Goal: Transaction & Acquisition: Purchase product/service

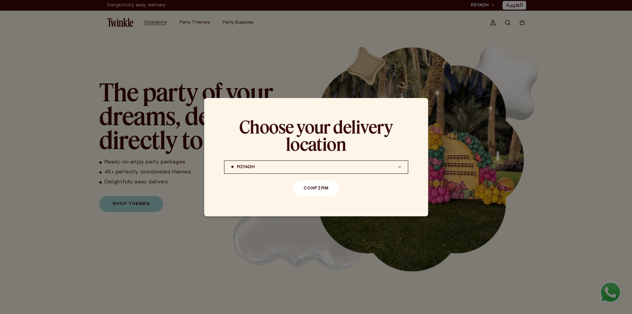
click at [312, 189] on button "Confirm" at bounding box center [316, 188] width 45 height 16
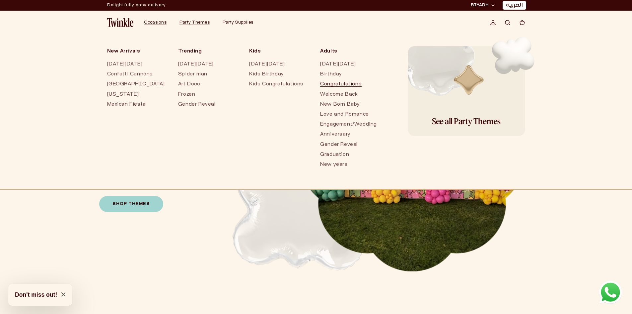
click at [324, 83] on link "Congratulations" at bounding box center [349, 84] width 58 height 10
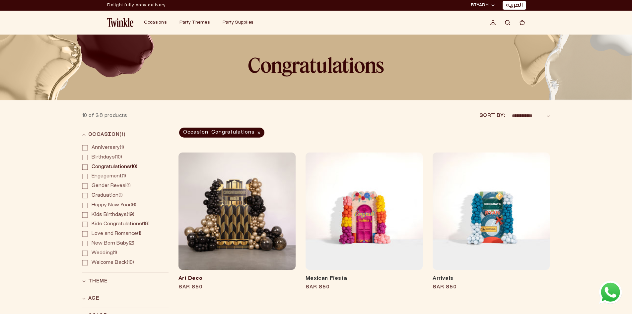
click at [238, 275] on link "Art Deco" at bounding box center [237, 278] width 117 height 7
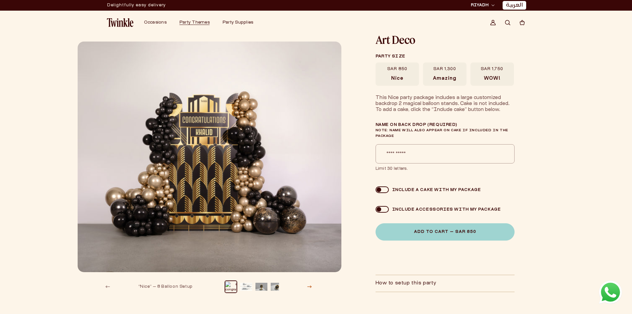
click at [307, 283] on button "Slide right" at bounding box center [309, 286] width 15 height 15
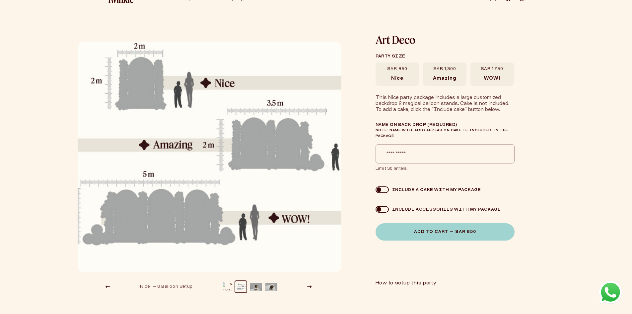
scroll to position [33, 0]
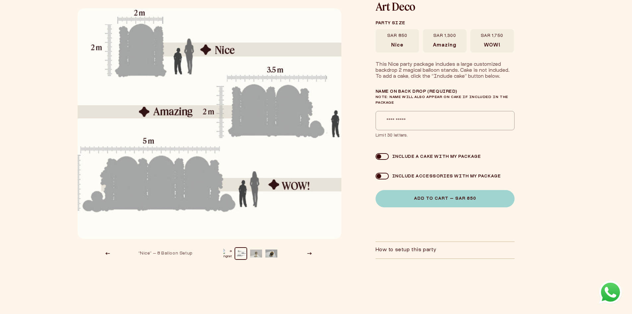
click at [257, 252] on button "Load image 3 in gallery view" at bounding box center [256, 253] width 12 height 12
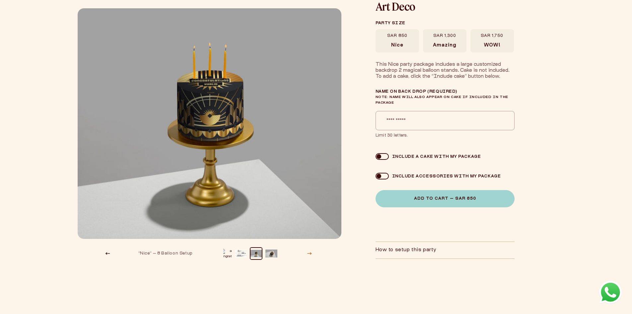
click at [307, 255] on button "Slide right" at bounding box center [309, 253] width 15 height 15
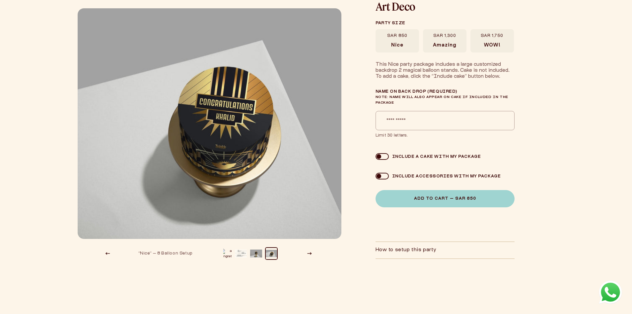
click at [240, 255] on button "Load image 2 in gallery view" at bounding box center [241, 253] width 12 height 12
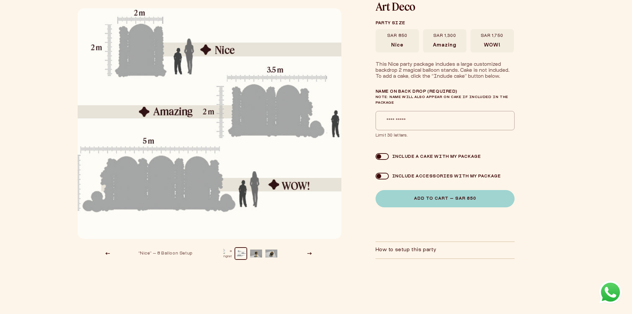
click at [225, 257] on button "Load image 1 in gallery view" at bounding box center [226, 253] width 12 height 12
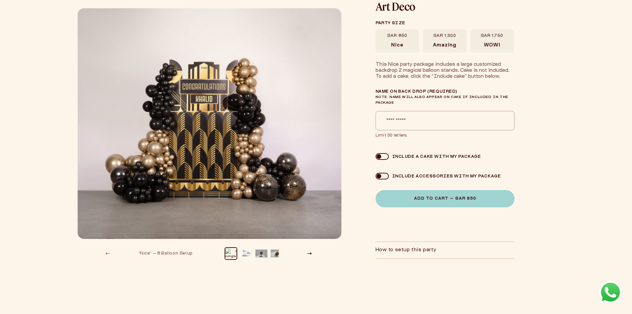
click at [108, 252] on icon "Slide left" at bounding box center [108, 253] width 5 height 3
click at [311, 251] on button "Slide right" at bounding box center [309, 253] width 15 height 15
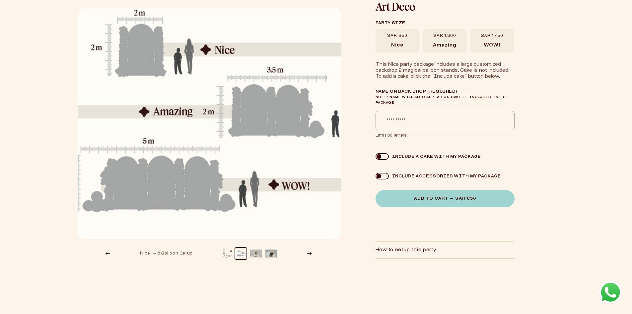
click at [254, 253] on button "Load image 3 in gallery view" at bounding box center [256, 253] width 12 height 12
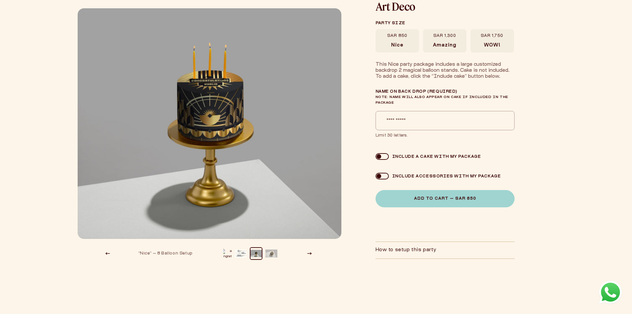
click at [270, 254] on button "Load image 4 in gallery view" at bounding box center [272, 253] width 12 height 12
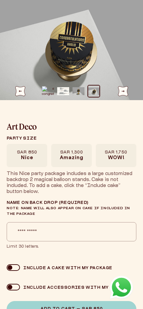
scroll to position [0, 0]
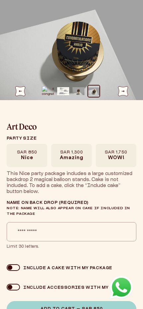
click at [79, 95] on button "Load image 3 in gallery view" at bounding box center [78, 91] width 12 height 12
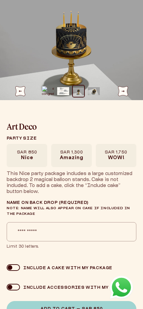
click at [62, 95] on button "Load image 2 in gallery view" at bounding box center [63, 91] width 12 height 12
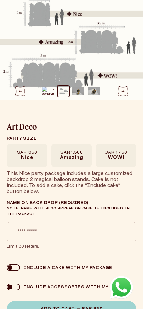
click at [118, 89] on img "Slide right" at bounding box center [123, 91] width 10 height 10
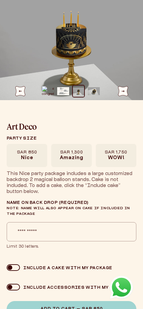
click at [19, 93] on img "Slide left" at bounding box center [20, 91] width 10 height 10
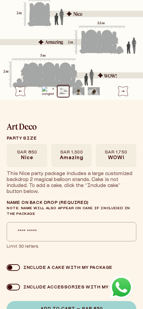
click at [47, 96] on button "Load image 1 in gallery view" at bounding box center [48, 91] width 12 height 12
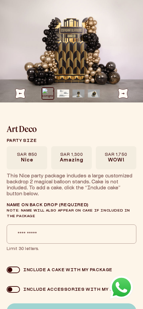
click at [67, 96] on button "Load image 2 in gallery view" at bounding box center [63, 94] width 12 height 12
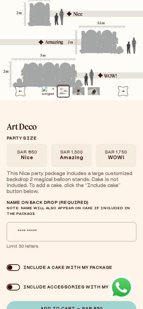
click at [82, 91] on button "Load image 3 in gallery view" at bounding box center [78, 91] width 12 height 12
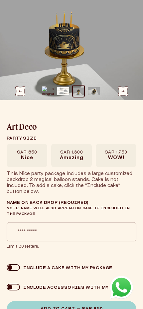
scroll to position [0, 0]
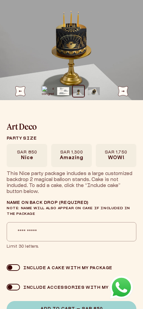
click at [46, 92] on button "Load image 1 in gallery view" at bounding box center [48, 91] width 12 height 12
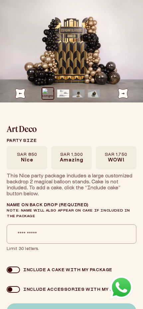
click at [67, 93] on button "Load image 2 in gallery view" at bounding box center [63, 94] width 12 height 12
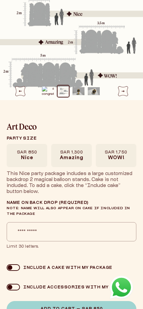
click at [95, 93] on button "Load image 4 in gallery view" at bounding box center [94, 91] width 12 height 12
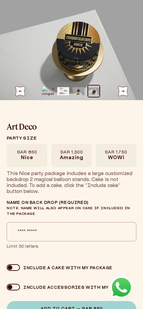
click at [77, 93] on button "Load image 3 in gallery view" at bounding box center [78, 91] width 12 height 12
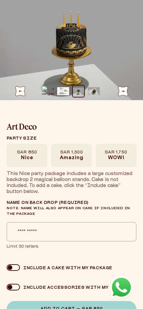
click at [124, 93] on img "Slide right" at bounding box center [123, 91] width 10 height 10
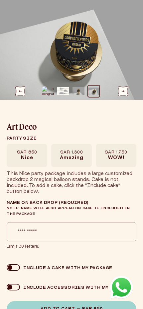
scroll to position [0, 0]
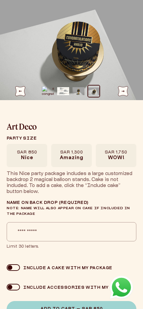
click at [63, 89] on button "Load image 2 in gallery view" at bounding box center [63, 91] width 12 height 12
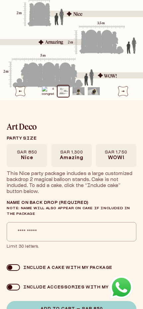
click at [76, 92] on button "Load image 3 in gallery view" at bounding box center [78, 91] width 12 height 12
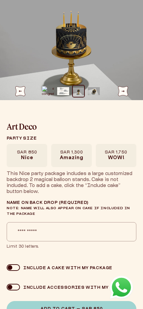
click at [88, 90] on button "Load image 4 in gallery view" at bounding box center [94, 91] width 12 height 12
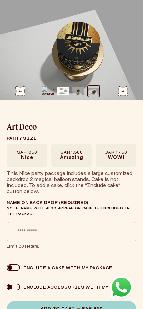
click at [123, 93] on img "Slide right" at bounding box center [123, 91] width 10 height 10
click at [21, 93] on img "Slide left" at bounding box center [20, 91] width 10 height 10
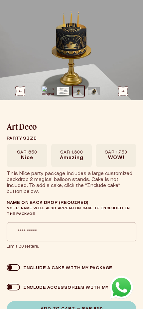
click at [21, 93] on img "Slide left" at bounding box center [20, 91] width 10 height 10
